Goal: Information Seeking & Learning: Learn about a topic

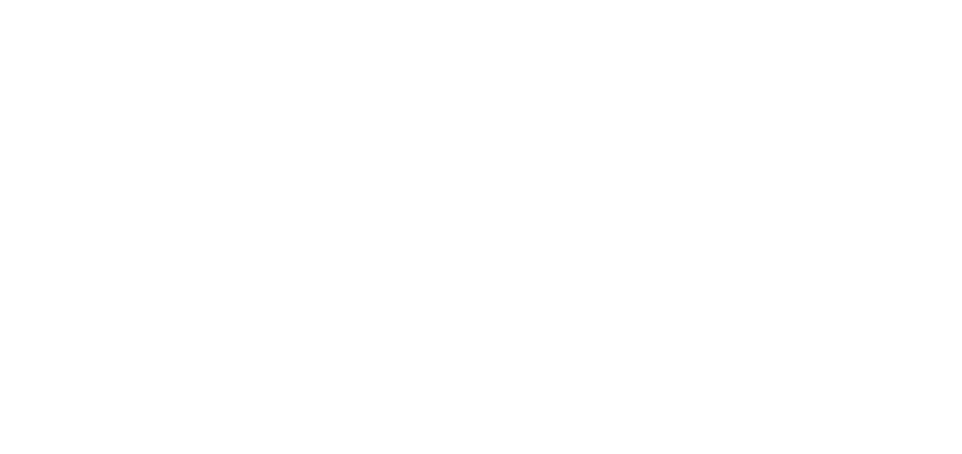
click at [492, 0] on html at bounding box center [481, 0] width 962 height 0
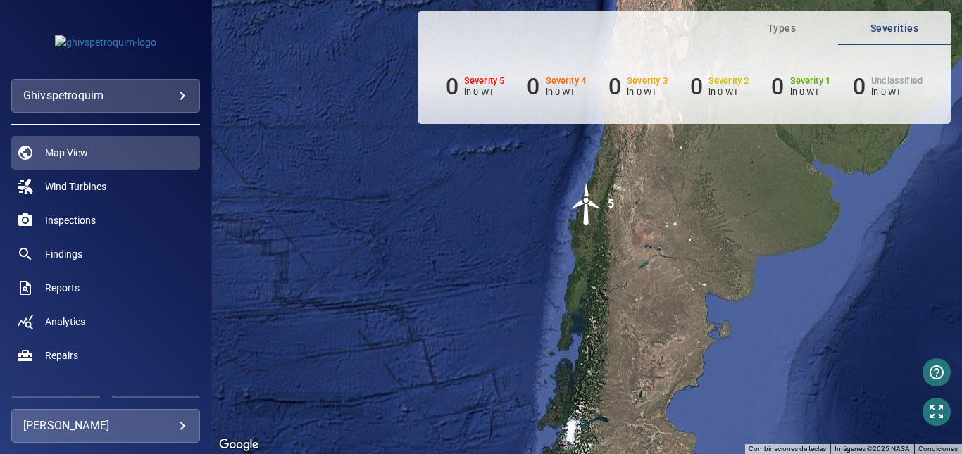
click at [588, 205] on img "5" at bounding box center [586, 204] width 42 height 42
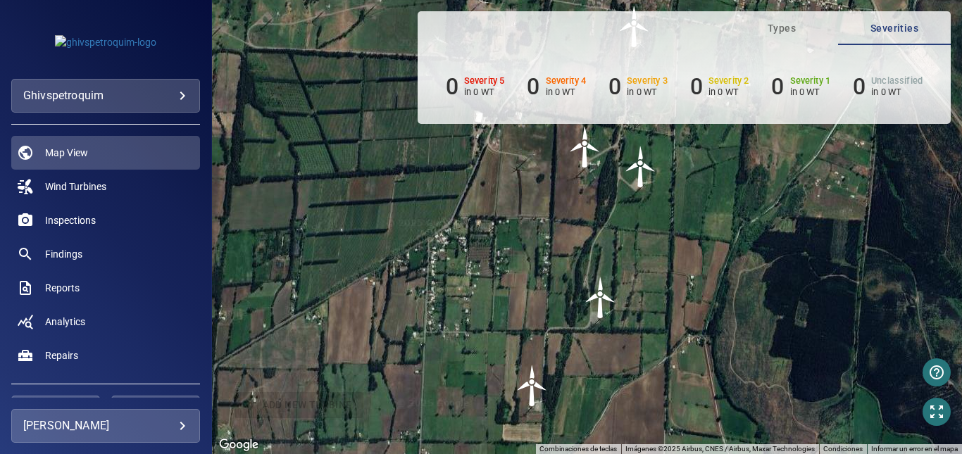
click at [146, 444] on div "**********" at bounding box center [106, 227] width 212 height 454
click at [158, 429] on body "**********" at bounding box center [481, 227] width 962 height 454
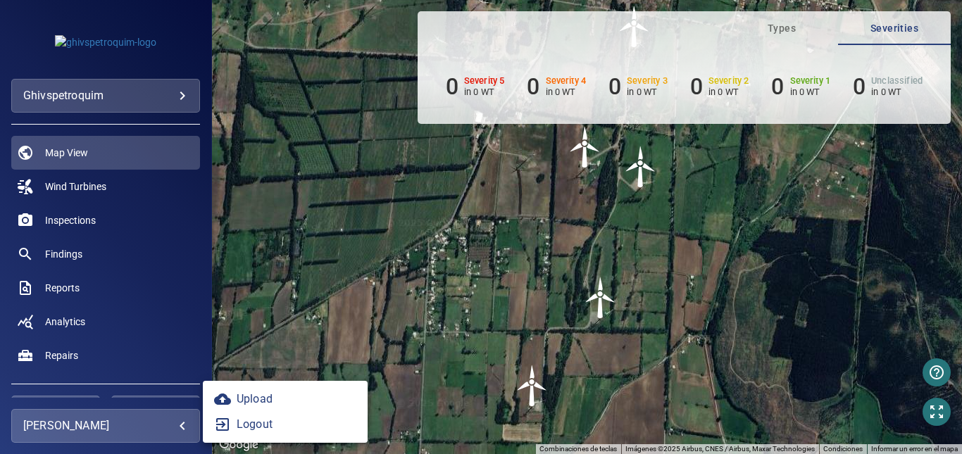
click at [311, 307] on div at bounding box center [481, 227] width 962 height 454
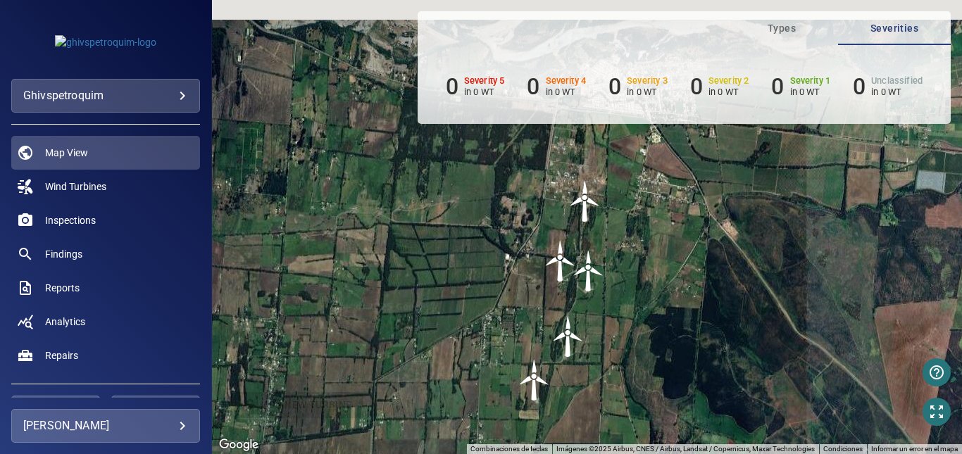
drag, startPoint x: 715, startPoint y: 185, endPoint x: 666, endPoint y: 301, distance: 125.5
click at [666, 301] on div "Para navegar, presiona las teclas [PERSON_NAME]. Para activar la función de arr…" at bounding box center [587, 227] width 750 height 454
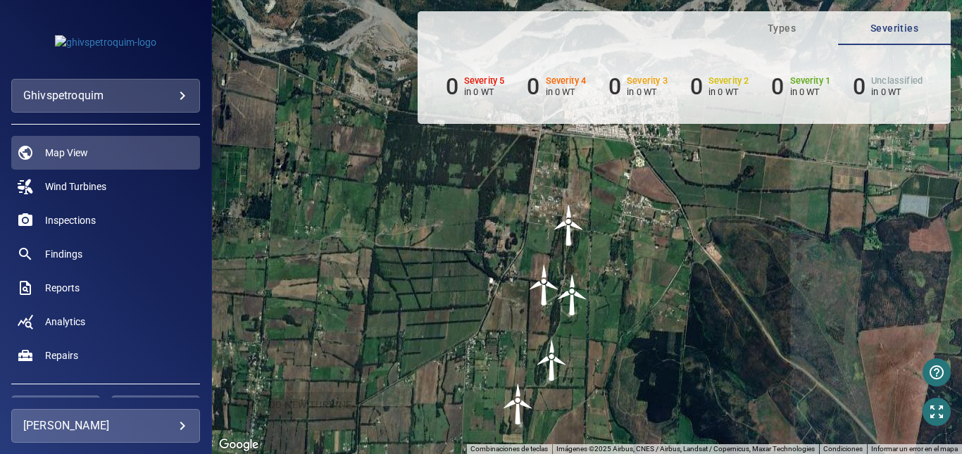
click at [560, 226] on img "WTG1" at bounding box center [569, 225] width 42 height 42
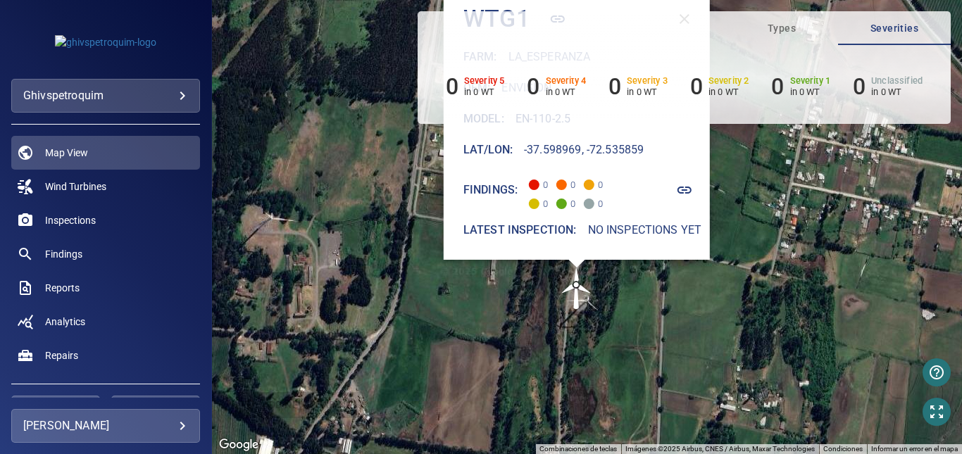
drag, startPoint x: 691, startPoint y: 385, endPoint x: 665, endPoint y: 271, distance: 117.0
click at [665, 271] on div "Para activar la función de arrastrar con el teclado, presiona Alt + Intro. Una …" at bounding box center [587, 227] width 750 height 454
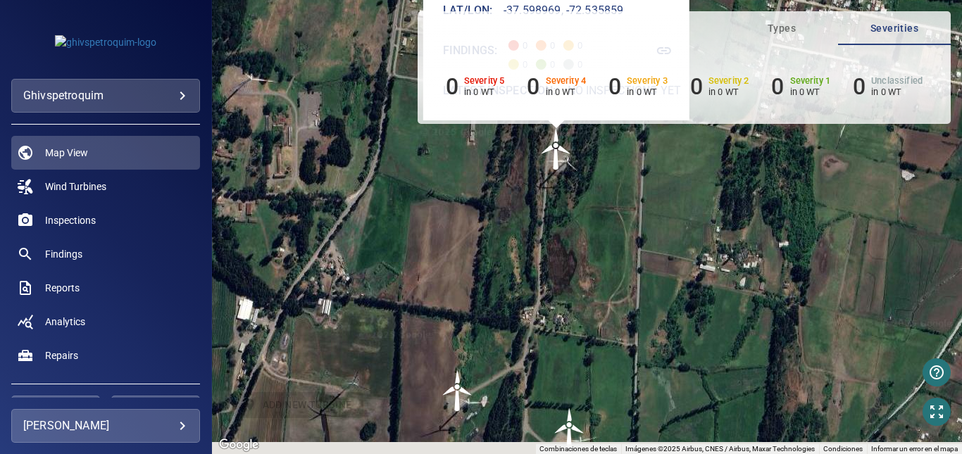
drag, startPoint x: 599, startPoint y: 350, endPoint x: 584, endPoint y: 270, distance: 81.0
click at [593, 245] on div "Para activar la función de arrastrar con el teclado, presiona Alt + Intro. Una …" at bounding box center [587, 227] width 750 height 454
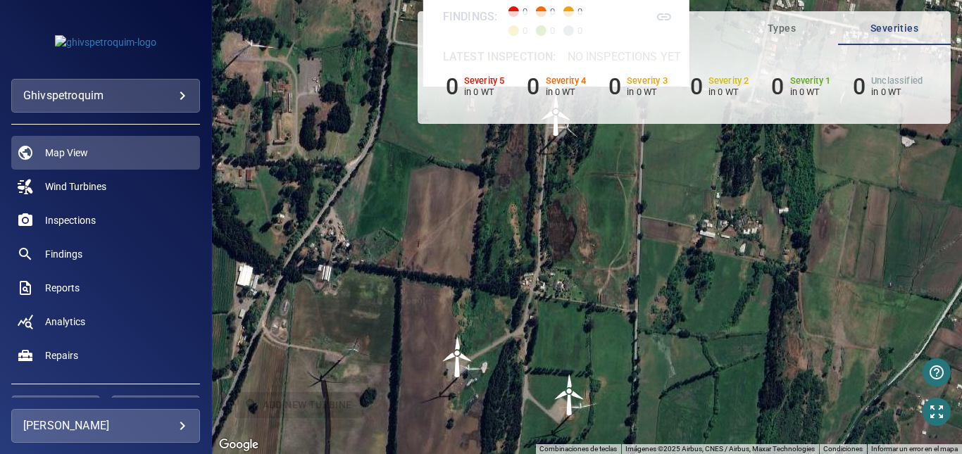
click at [463, 375] on img "WTG2" at bounding box center [457, 357] width 42 height 42
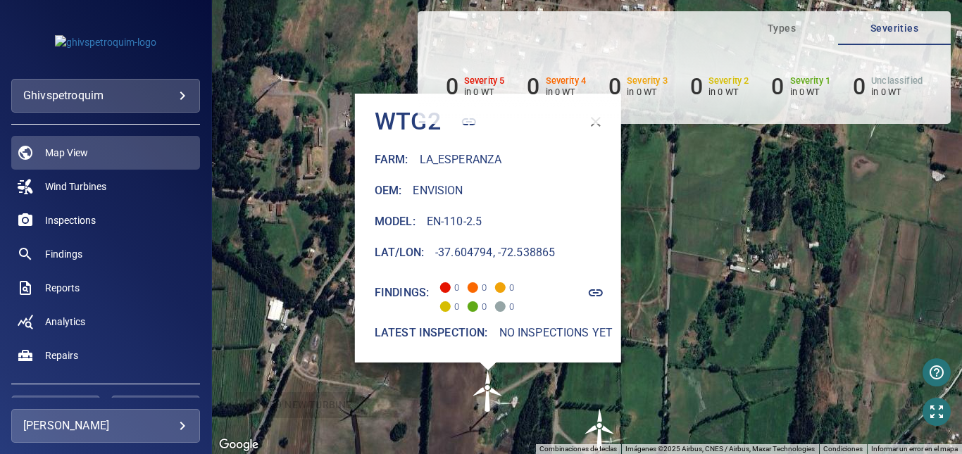
click at [602, 433] on img "WTG3" at bounding box center [600, 429] width 42 height 42
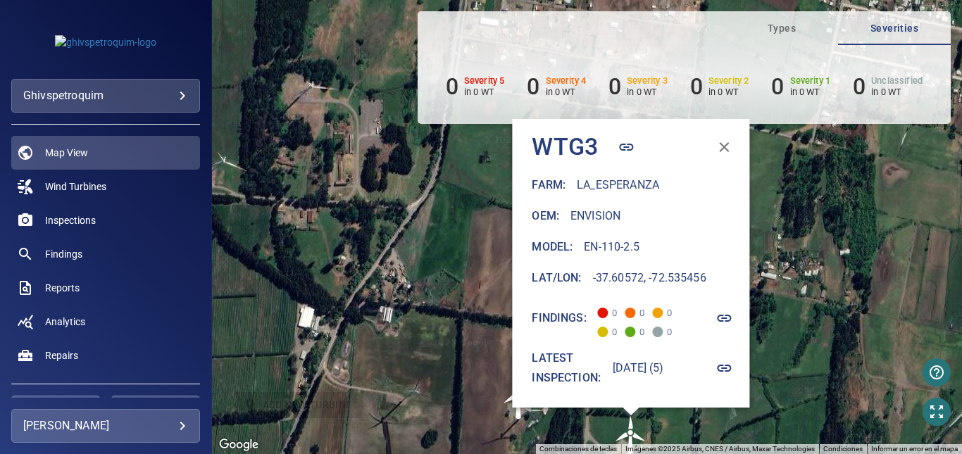
drag, startPoint x: 759, startPoint y: 362, endPoint x: 793, endPoint y: 373, distance: 35.6
click at [793, 373] on div "Para activar la función de arrastrar con el teclado, presiona Alt + Intro. Una …" at bounding box center [587, 227] width 750 height 454
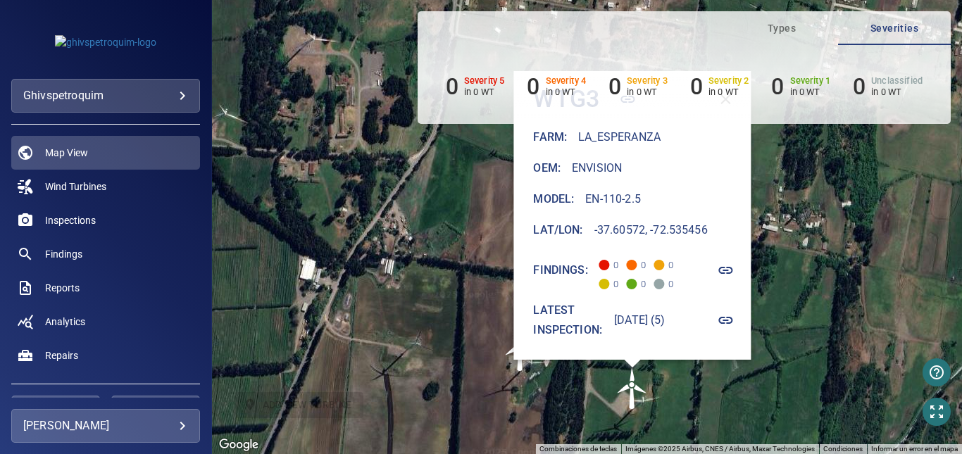
click at [734, 324] on icon "button" at bounding box center [725, 320] width 17 height 17
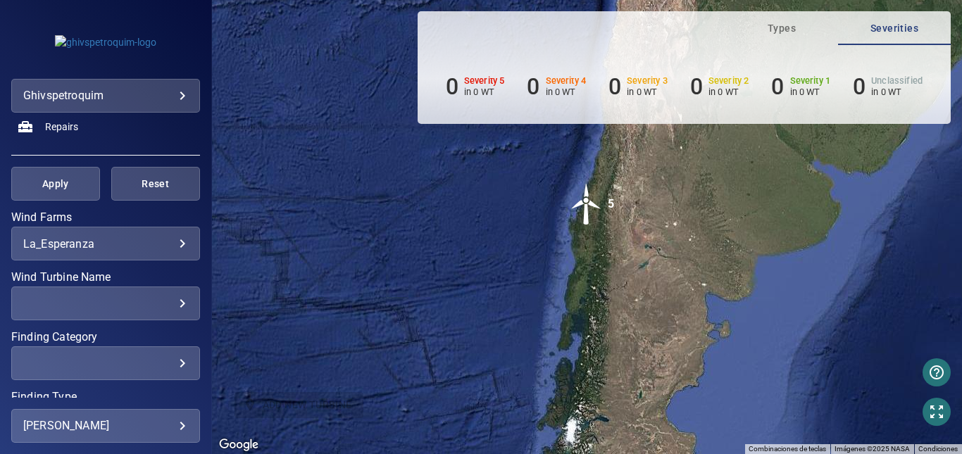
scroll to position [284, 0]
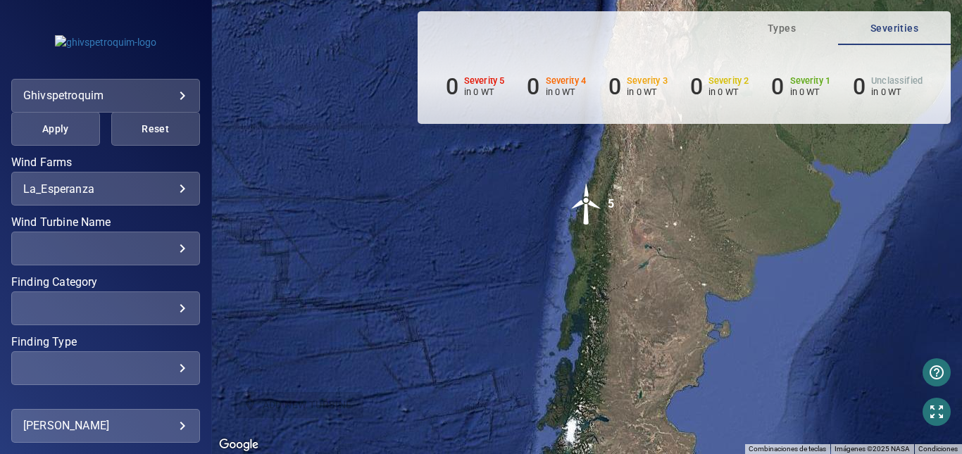
click at [586, 202] on img "5" at bounding box center [586, 204] width 42 height 42
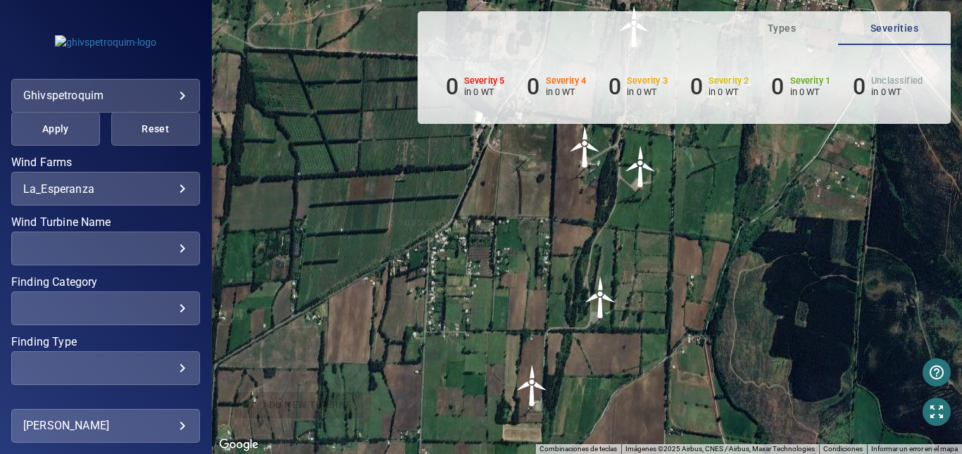
click at [532, 398] on img "WTG5" at bounding box center [532, 386] width 42 height 42
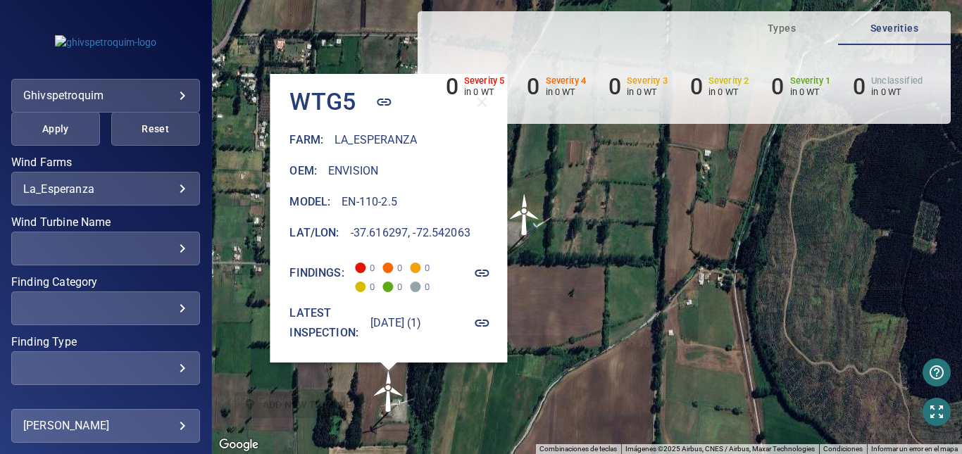
click at [417, 321] on h6 "[DATE] (1)" at bounding box center [395, 323] width 51 height 20
click at [489, 327] on icon "button" at bounding box center [482, 323] width 14 height 7
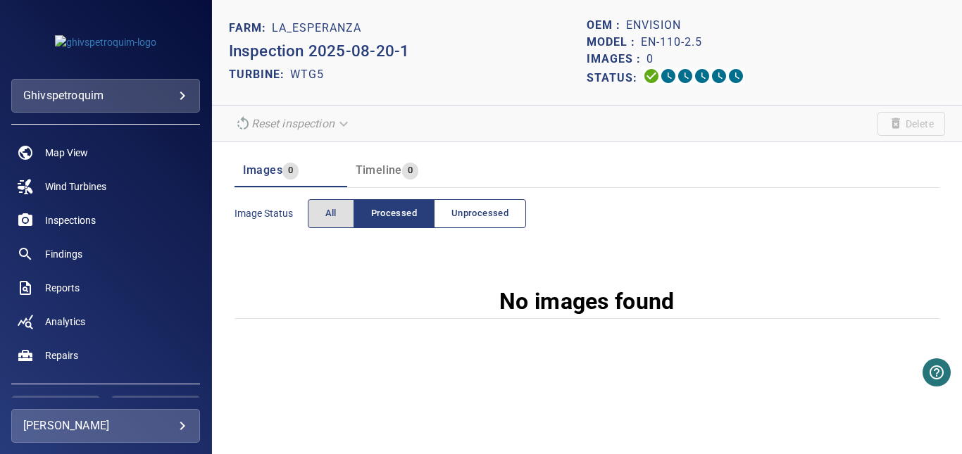
click at [502, 210] on span "Unprocessed" at bounding box center [479, 214] width 57 height 16
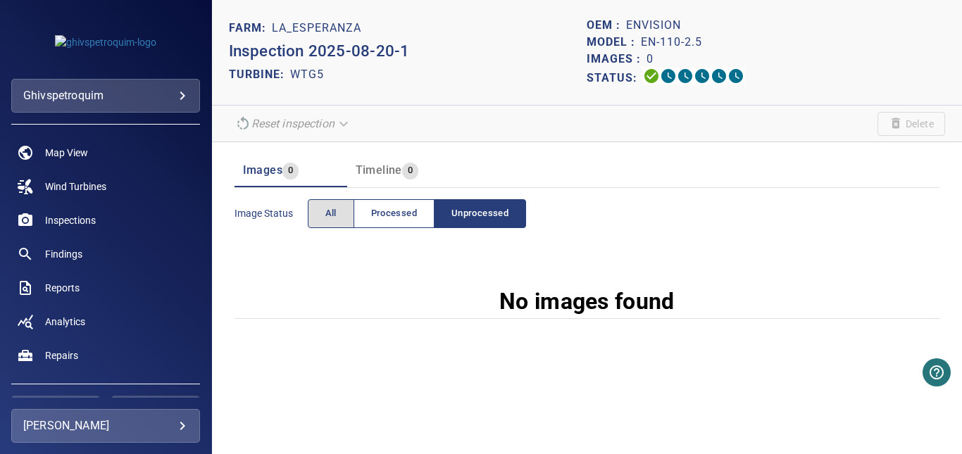
click at [418, 211] on button "Processed" at bounding box center [393, 213] width 81 height 29
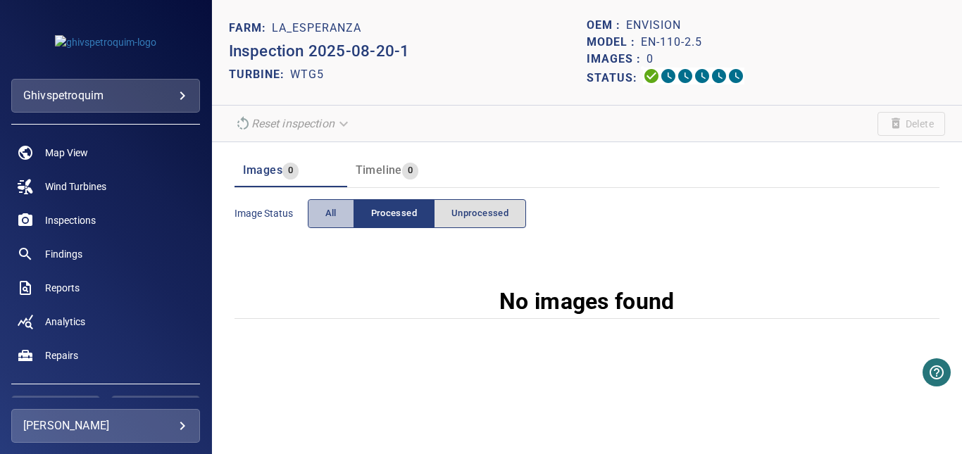
click at [343, 209] on button "All" at bounding box center [331, 213] width 46 height 29
click at [392, 213] on span "Processed" at bounding box center [394, 214] width 46 height 16
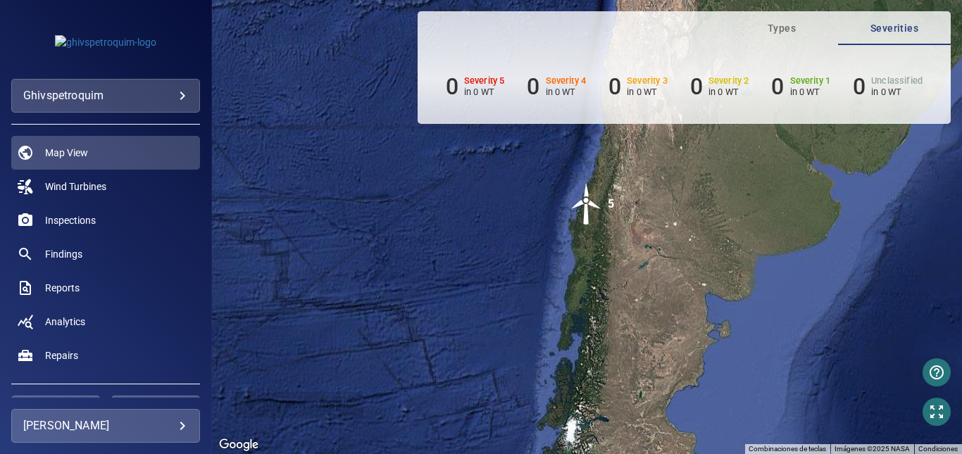
click at [591, 210] on img "5" at bounding box center [586, 204] width 42 height 42
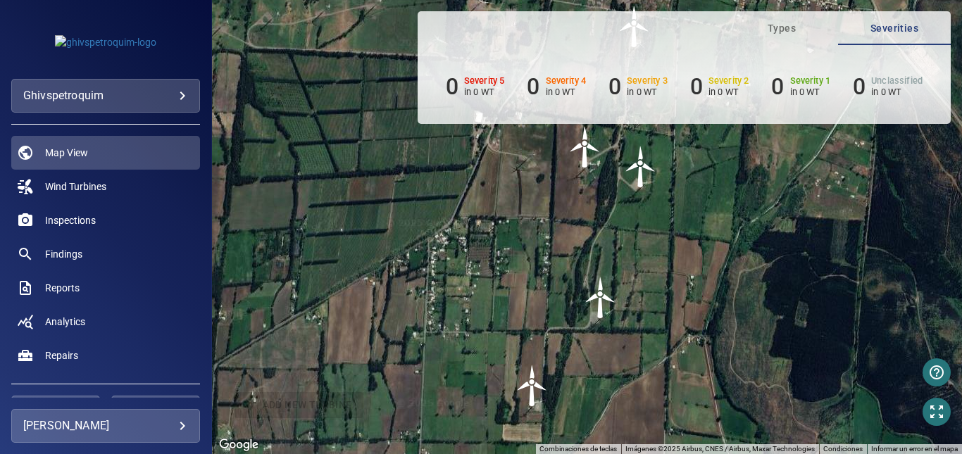
click at [597, 305] on img "WTG4" at bounding box center [600, 298] width 42 height 42
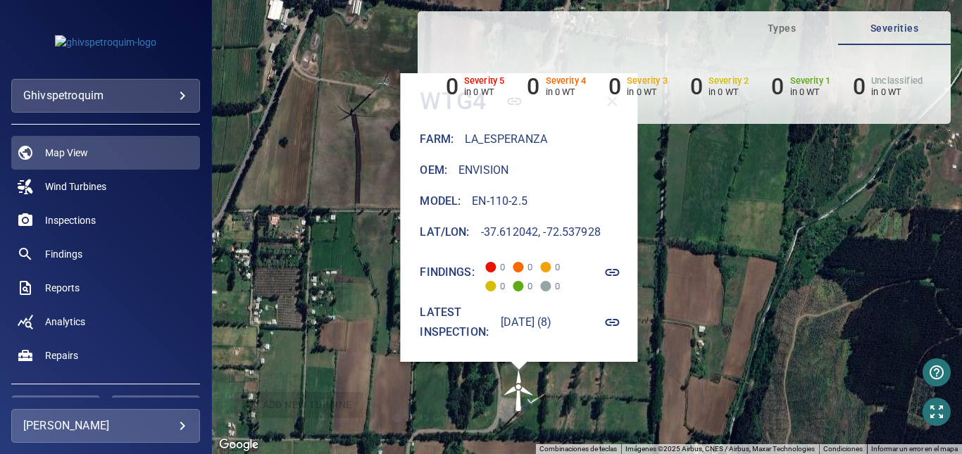
click at [700, 266] on div "Para activar la función de arrastrar con el teclado, presiona Alt + Intro. Una …" at bounding box center [587, 227] width 750 height 454
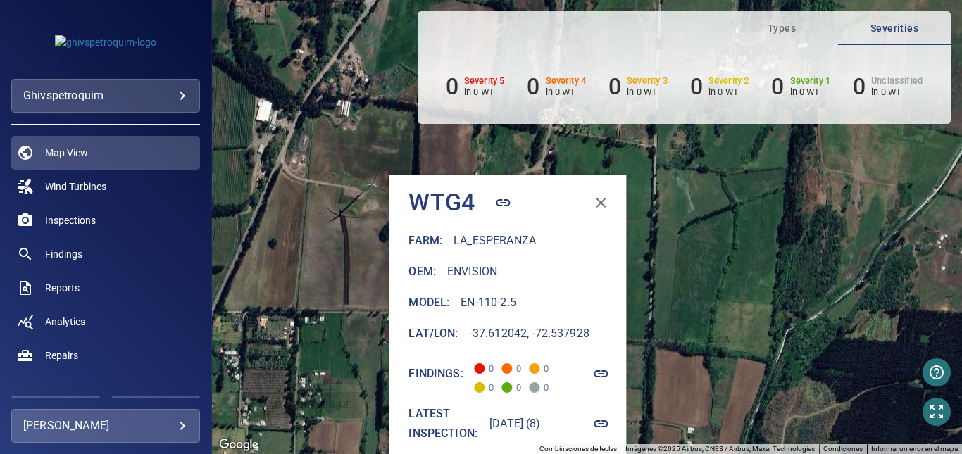
drag, startPoint x: 717, startPoint y: 284, endPoint x: 672, endPoint y: 272, distance: 46.6
click at [711, 341] on div "Para activar la función de arrastrar con el teclado, presiona Alt + Intro. Una …" at bounding box center [587, 227] width 750 height 454
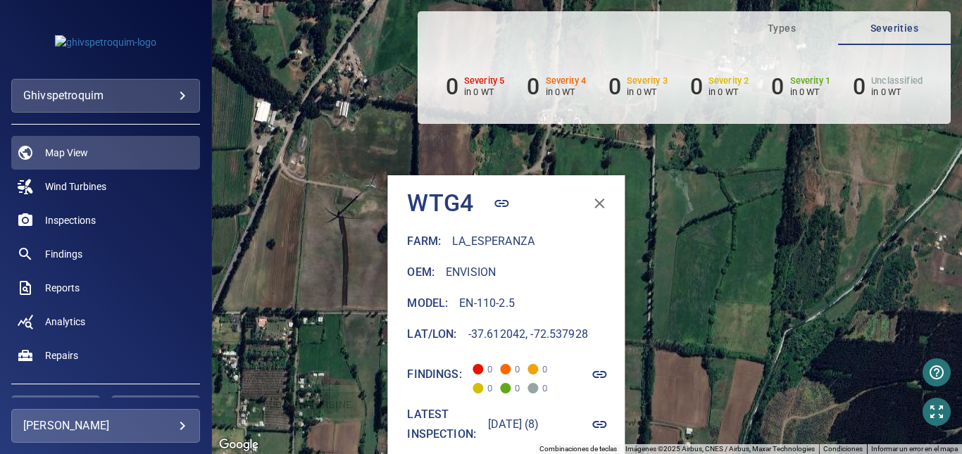
click at [703, 237] on div "Para activar la función de arrastrar con el teclado, presiona Alt + Intro. Una …" at bounding box center [587, 227] width 750 height 454
click at [608, 203] on icon "button" at bounding box center [599, 203] width 17 height 17
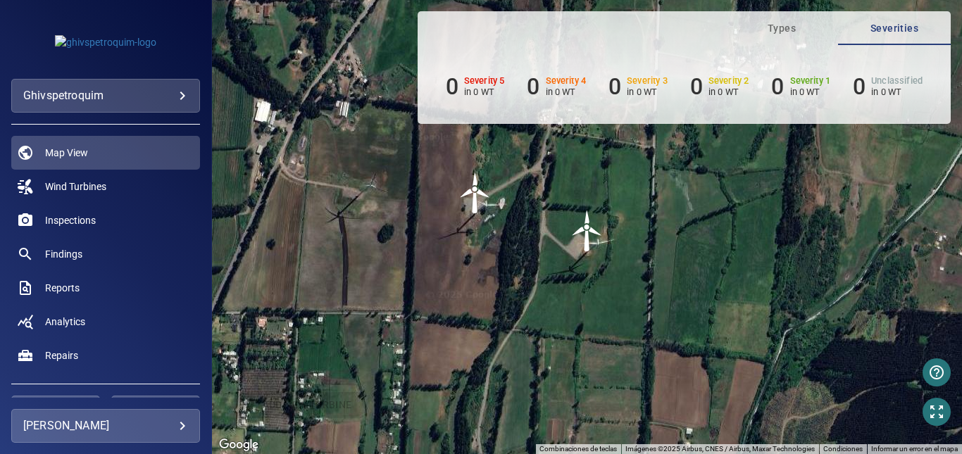
click at [575, 244] on img "WTG3" at bounding box center [587, 231] width 42 height 42
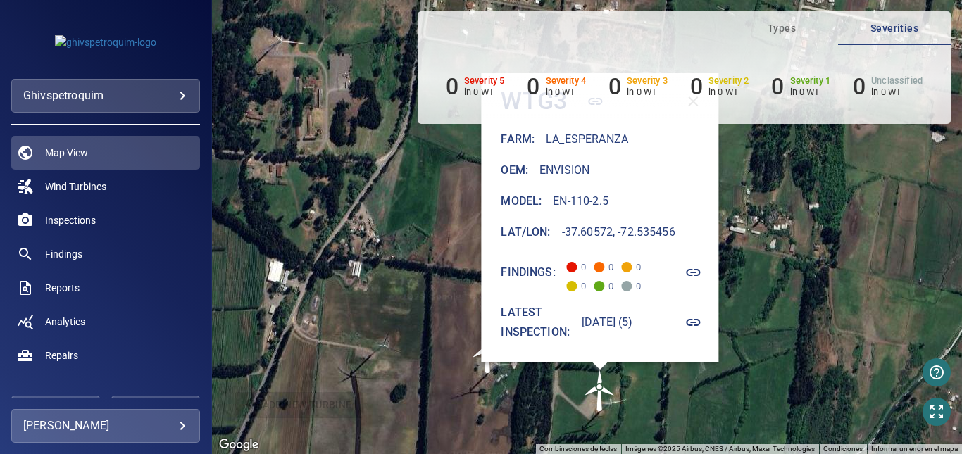
click at [812, 234] on div "Para navegar, presiona las teclas [PERSON_NAME]. Para activar la función de arr…" at bounding box center [587, 227] width 750 height 454
click at [806, 194] on div "Para navegar, presiona las teclas [PERSON_NAME]. Para activar la función de arr…" at bounding box center [587, 227] width 750 height 454
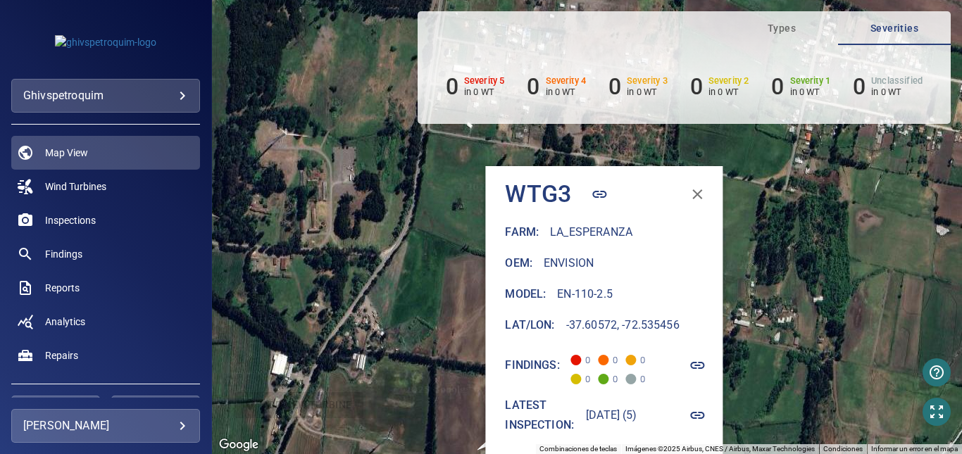
drag, startPoint x: 817, startPoint y: 300, endPoint x: 703, endPoint y: 220, distance: 139.1
click at [812, 331] on div "Para navegar, presiona las teclas [PERSON_NAME]. Para activar la función de arr…" at bounding box center [587, 227] width 750 height 454
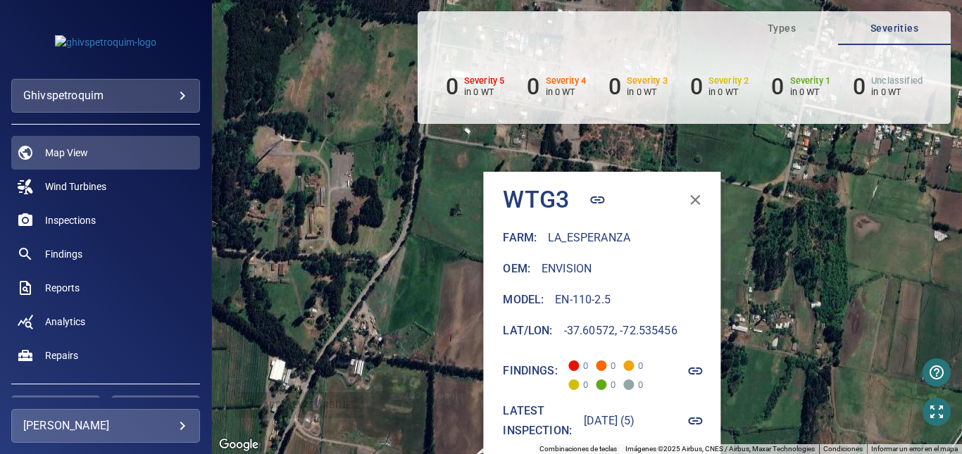
click at [700, 197] on icon "button" at bounding box center [696, 200] width 10 height 10
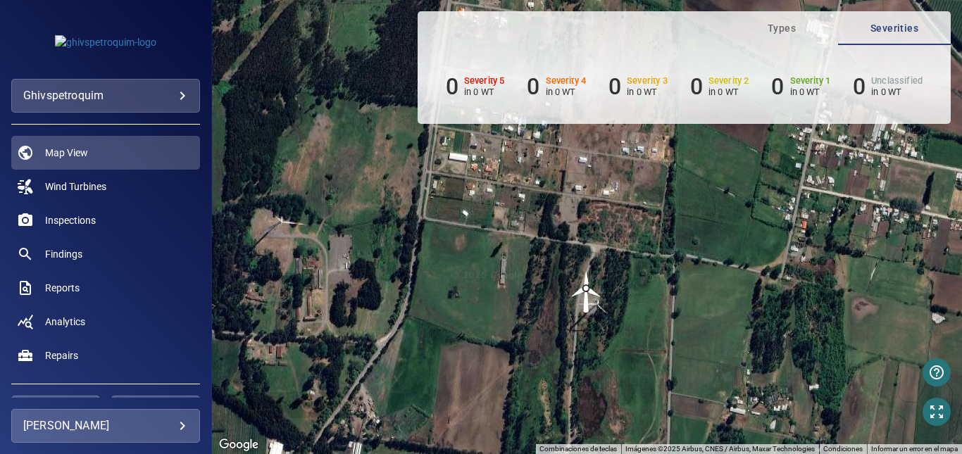
drag, startPoint x: 537, startPoint y: 322, endPoint x: 543, endPoint y: 249, distance: 73.5
click at [537, 363] on div "Para navegar, presiona las teclas [PERSON_NAME]. Para activar la función de arr…" at bounding box center [587, 227] width 750 height 454
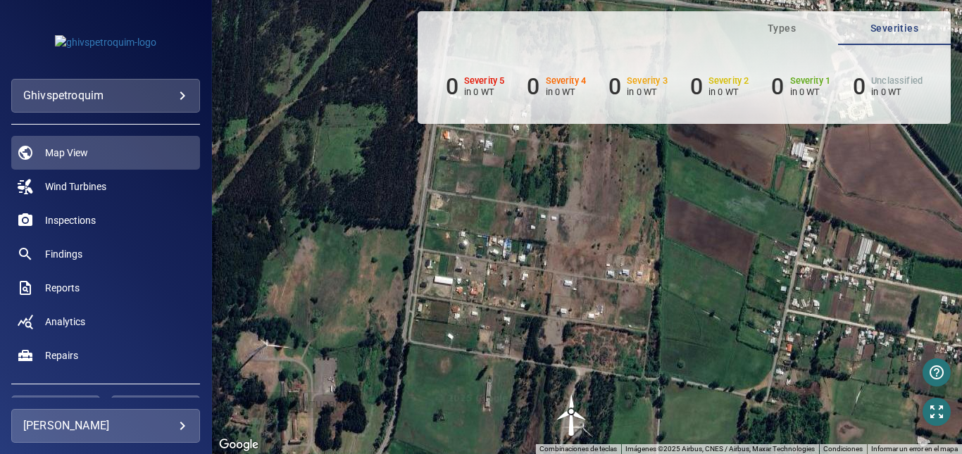
drag, startPoint x: 543, startPoint y: 313, endPoint x: 536, endPoint y: 344, distance: 32.5
click at [536, 344] on div "Para navegar, presiona las teclas [PERSON_NAME]. Para activar la función de arr…" at bounding box center [587, 227] width 750 height 454
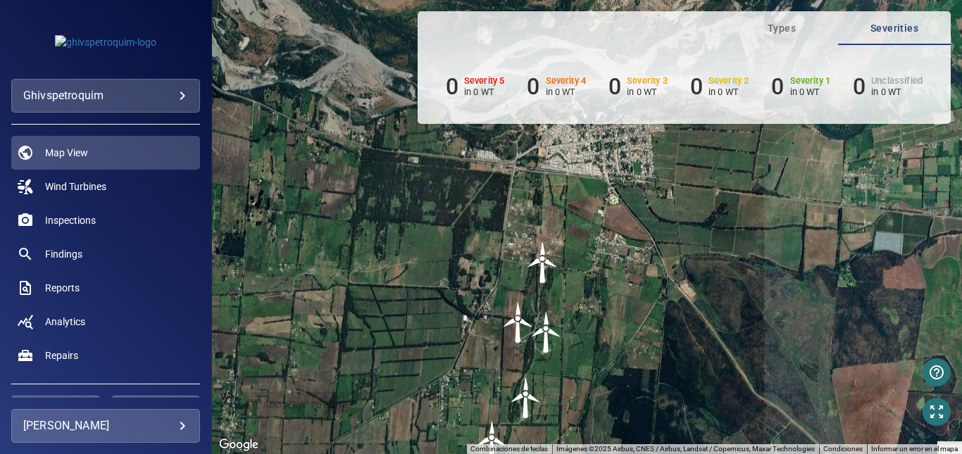
drag, startPoint x: 705, startPoint y: 339, endPoint x: 684, endPoint y: 272, distance: 69.9
click at [684, 272] on div "Para navegar, presiona las teclas [PERSON_NAME]. Para activar la función de arr…" at bounding box center [587, 227] width 750 height 454
click at [516, 322] on img "WTG2" at bounding box center [518, 322] width 42 height 42
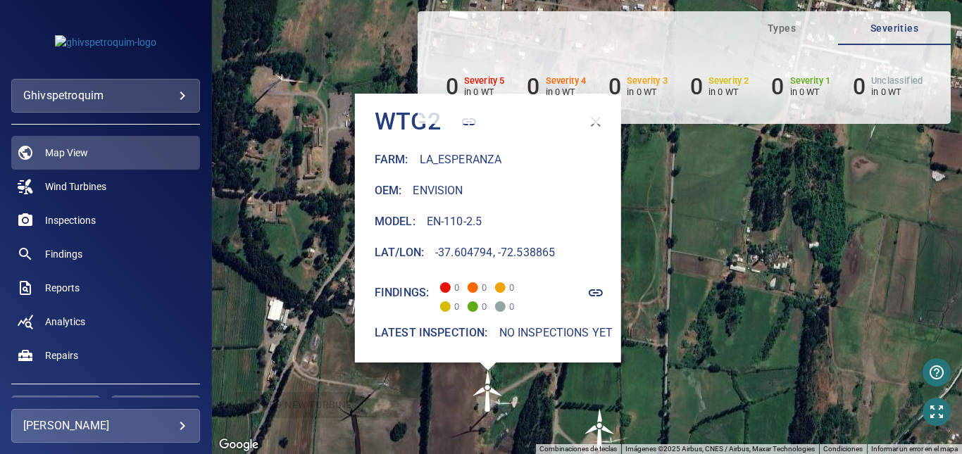
click at [696, 279] on div "Para activar la función de arrastrar con el teclado, presiona Alt + Intro. Una …" at bounding box center [587, 227] width 750 height 454
click at [598, 125] on icon "button" at bounding box center [596, 122] width 10 height 10
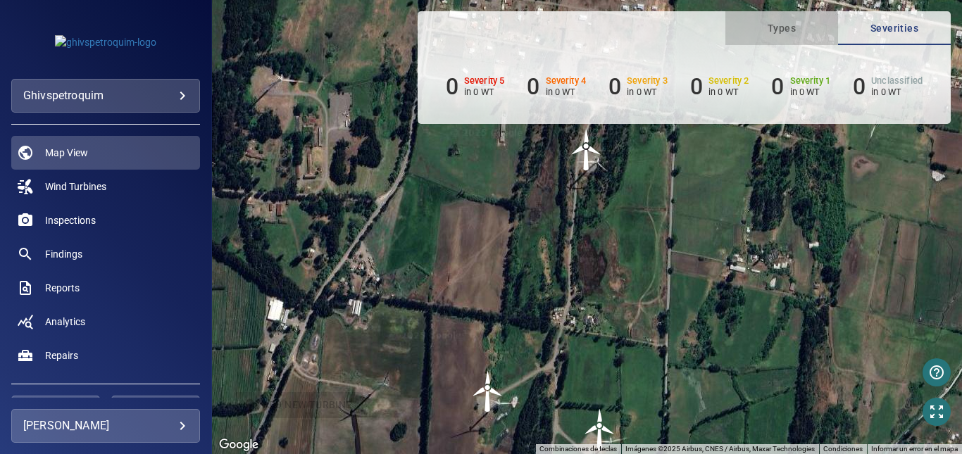
click at [797, 28] on span "Types" at bounding box center [782, 29] width 96 height 18
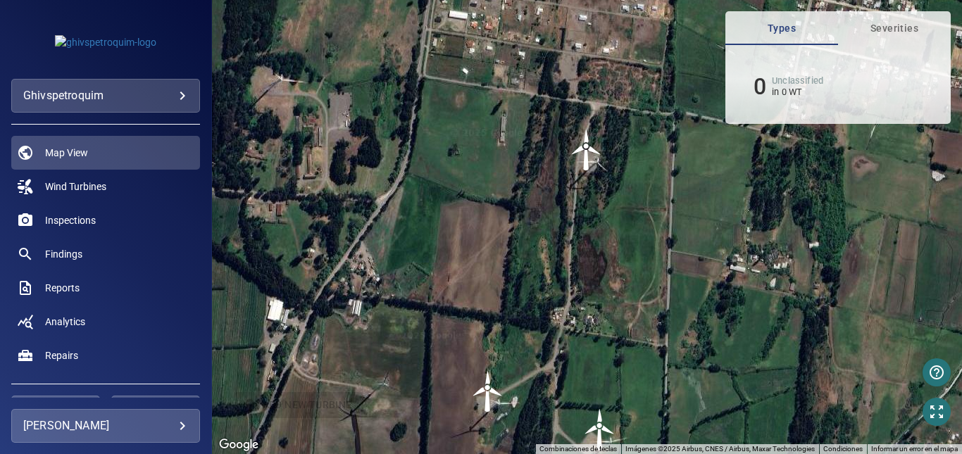
click at [877, 21] on span "Severities" at bounding box center [894, 29] width 96 height 18
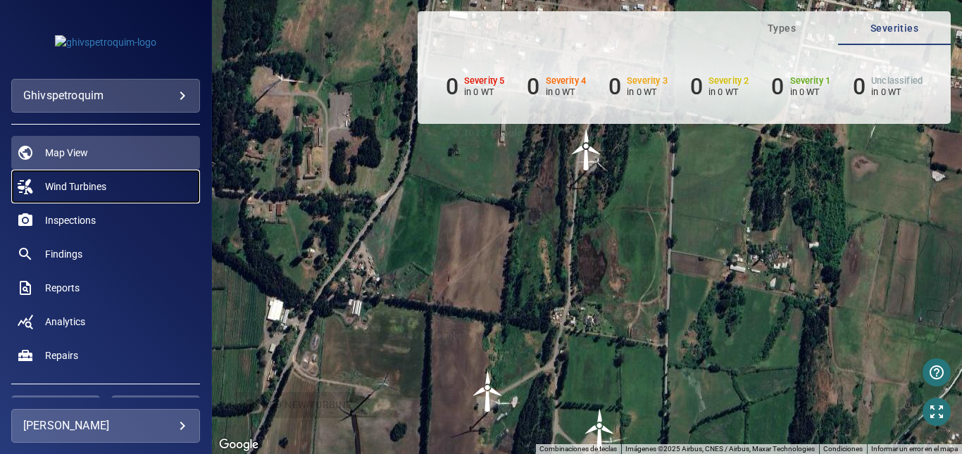
click at [131, 182] on link "Wind Turbines" at bounding box center [105, 187] width 189 height 34
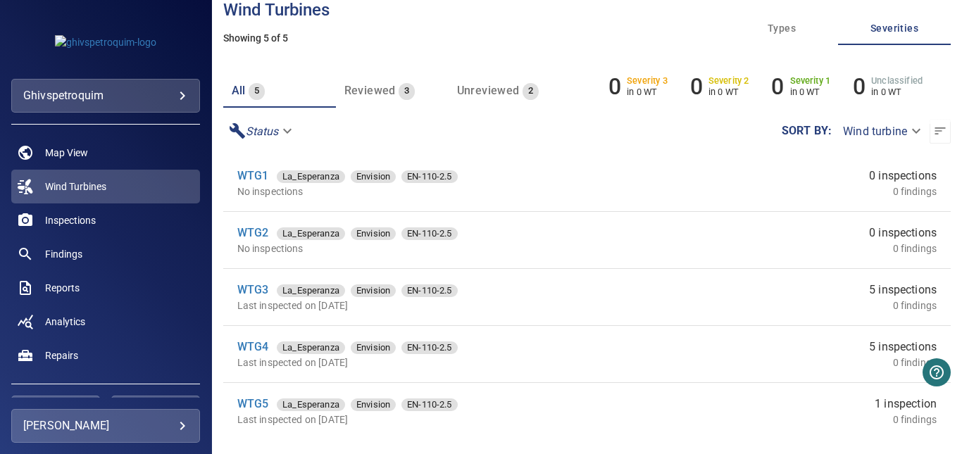
scroll to position [99, 0]
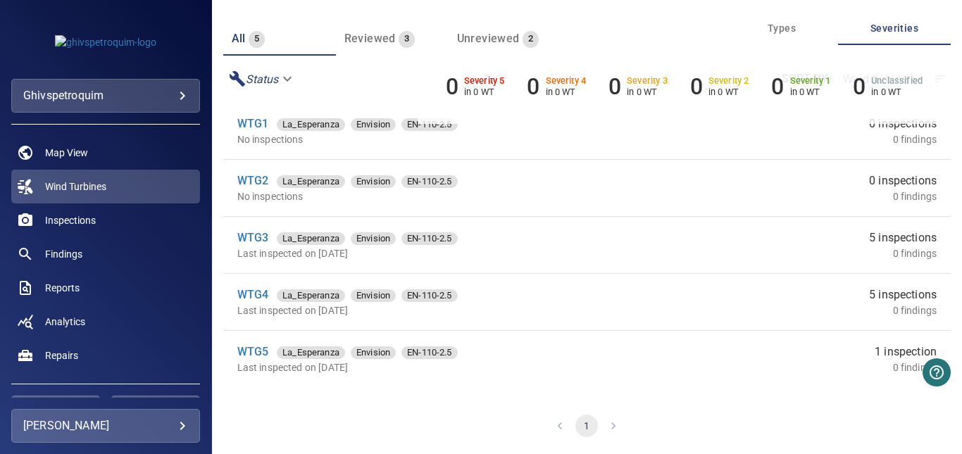
click at [836, 234] on div "5 inspections 0 findings" at bounding box center [801, 245] width 272 height 31
click at [402, 244] on div "WTG3 La_Esperanza Envision EN-110-2.5" at bounding box center [450, 238] width 427 height 17
click at [433, 243] on span "EN-110-2.5" at bounding box center [429, 239] width 56 height 14
click at [370, 238] on span "Envision" at bounding box center [373, 239] width 45 height 14
click at [328, 241] on span "La_Esperanza" at bounding box center [311, 239] width 68 height 14
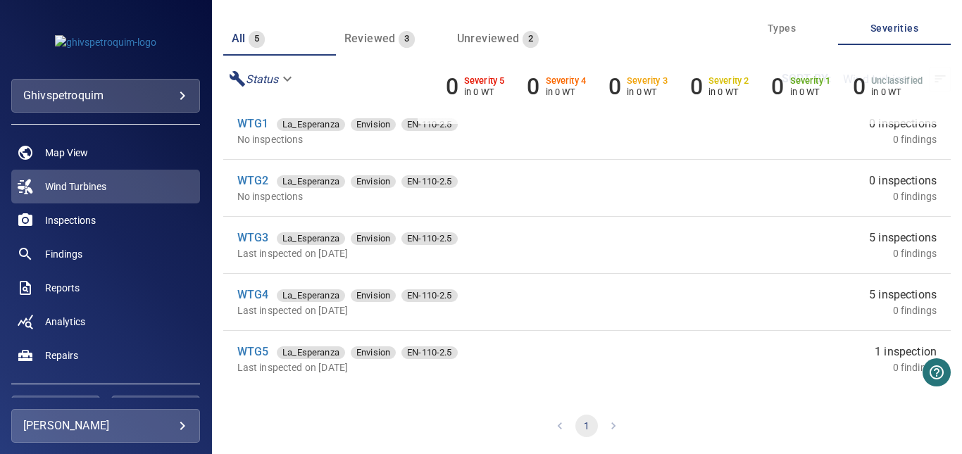
click at [279, 253] on p "Last inspected on [DATE]" at bounding box center [450, 253] width 427 height 14
click at [258, 241] on link "WTG3" at bounding box center [253, 237] width 32 height 13
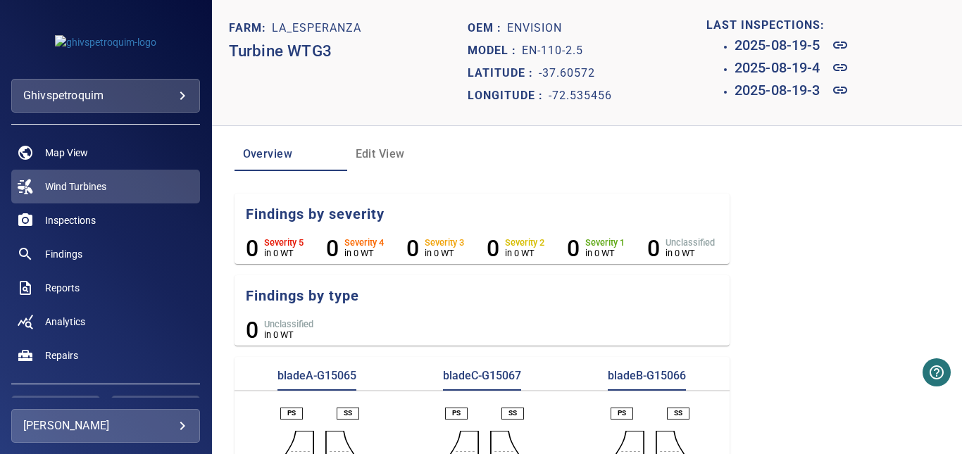
click at [393, 158] on span "Edit View" at bounding box center [404, 154] width 96 height 20
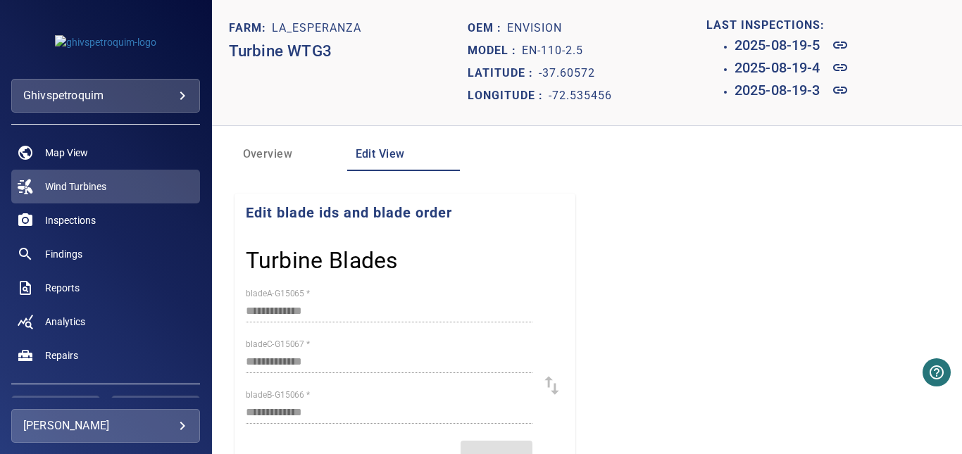
scroll to position [62, 0]
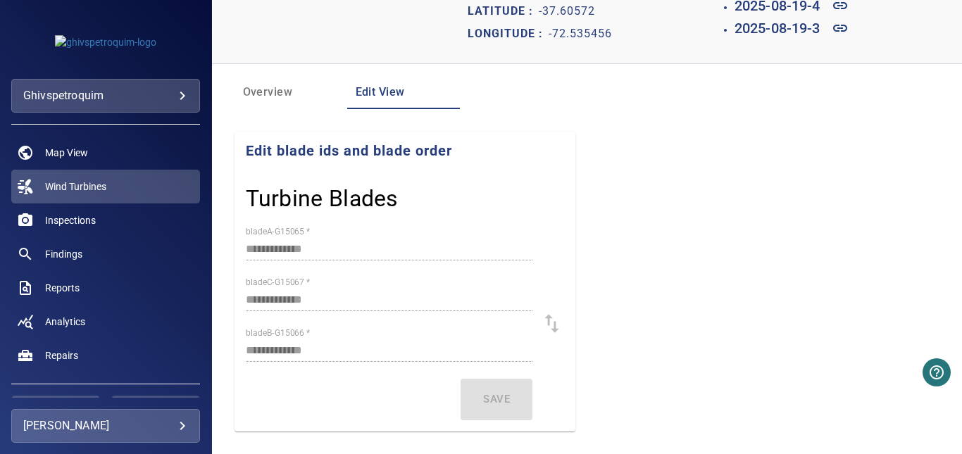
click at [273, 97] on span "Overview" at bounding box center [291, 92] width 96 height 20
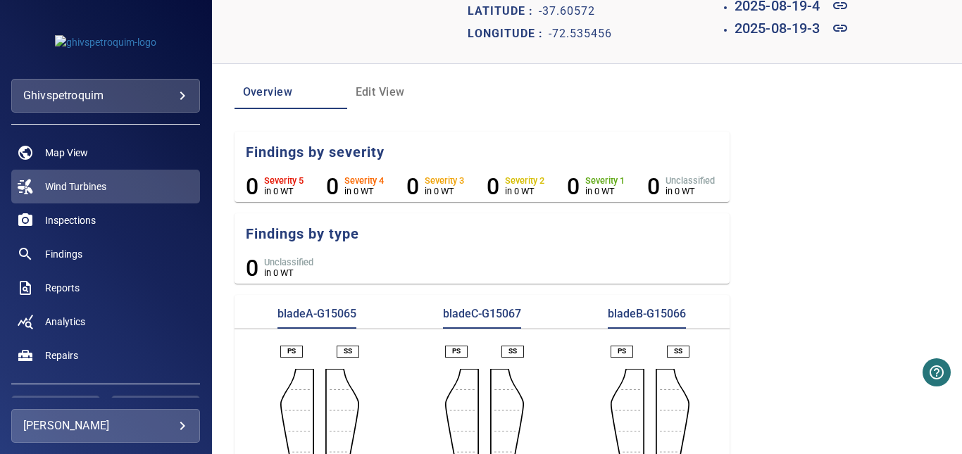
click at [471, 277] on ul "0 Unclassified in 0 WT" at bounding box center [481, 268] width 495 height 27
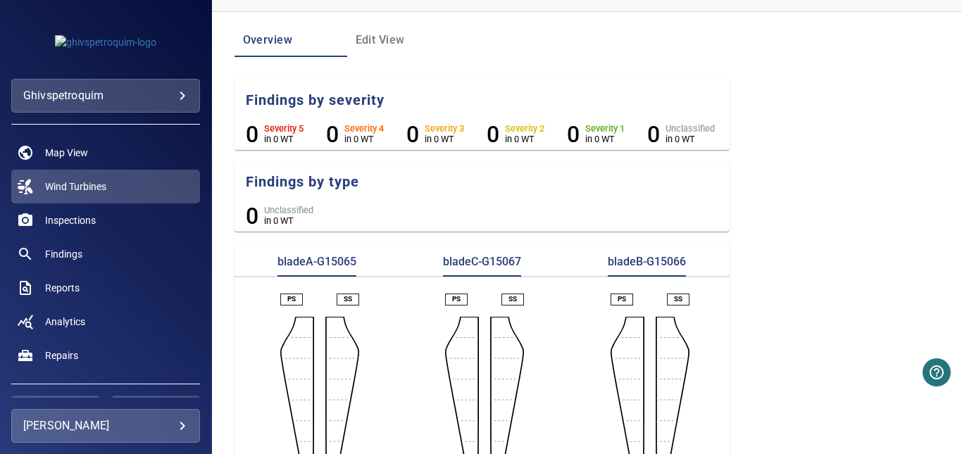
scroll to position [166, 0]
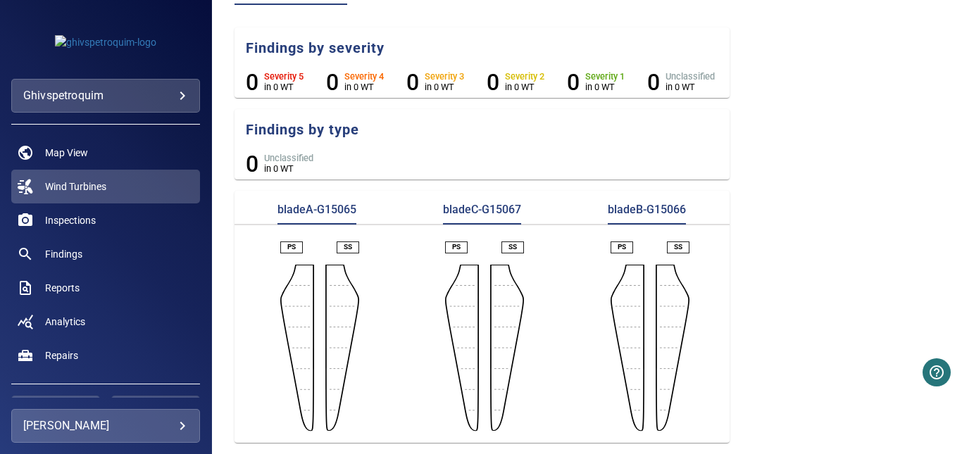
click at [348, 297] on aside at bounding box center [342, 348] width 34 height 166
click at [332, 213] on p "bladeA-G15065" at bounding box center [316, 213] width 79 height 23
click at [468, 209] on p "bladeC-G15067" at bounding box center [482, 213] width 78 height 23
click at [623, 212] on p "bladeB-G15066" at bounding box center [647, 213] width 78 height 23
click at [639, 305] on div "PS SS" at bounding box center [646, 336] width 165 height 190
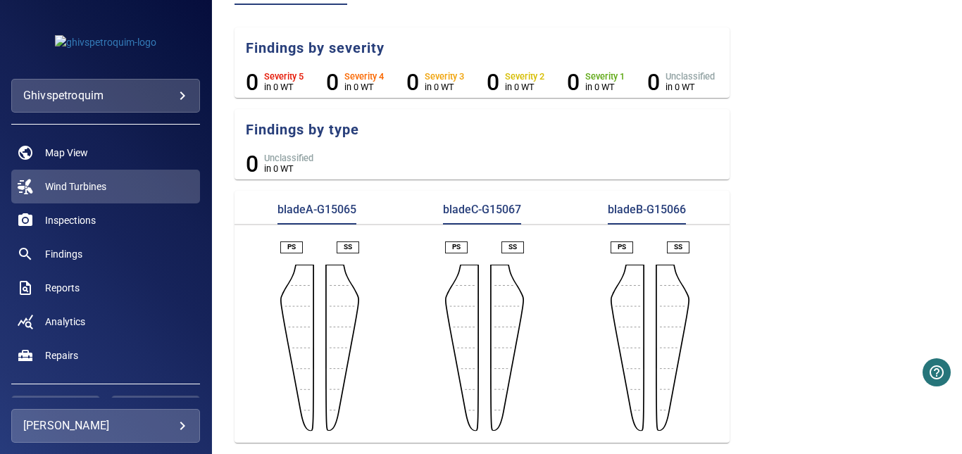
click at [687, 315] on div "PS SS" at bounding box center [646, 336] width 165 height 190
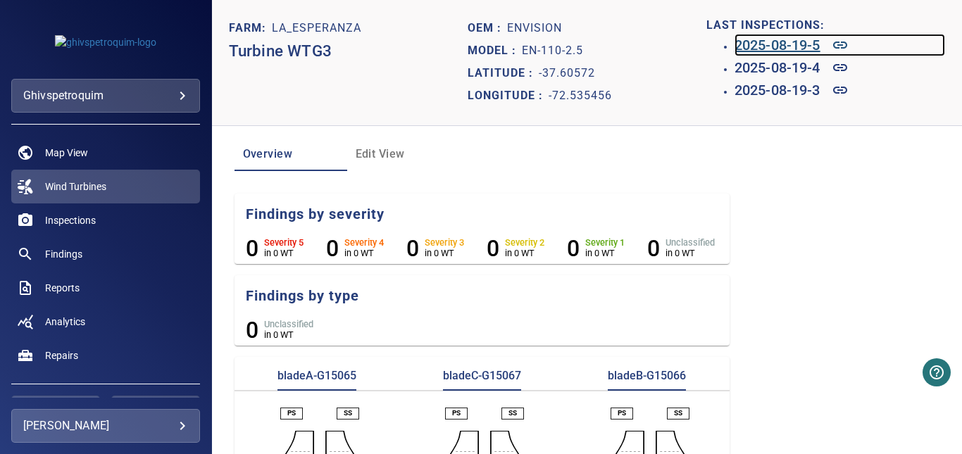
click at [801, 45] on h6 "2025-08-19-5" at bounding box center [777, 45] width 86 height 23
